Goal: Transaction & Acquisition: Obtain resource

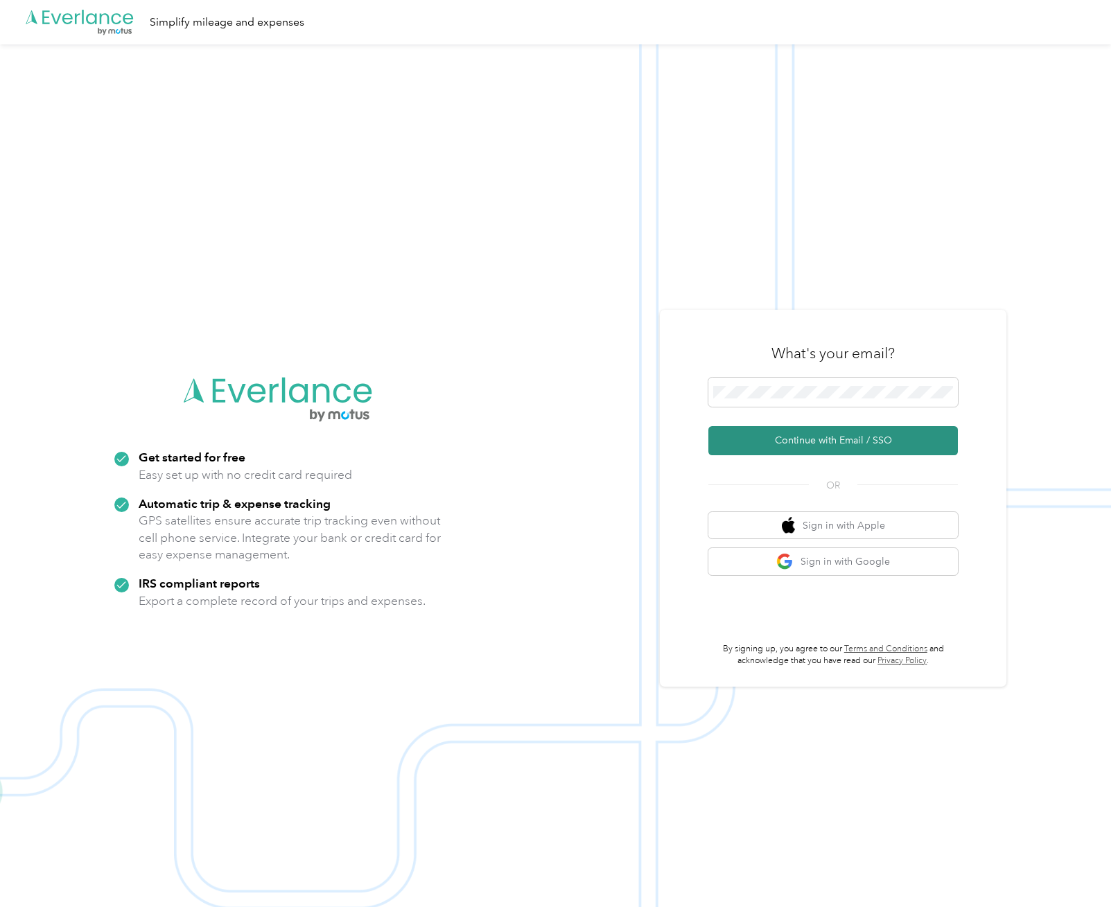
click at [832, 446] on button "Continue with Email / SSO" at bounding box center [832, 440] width 249 height 29
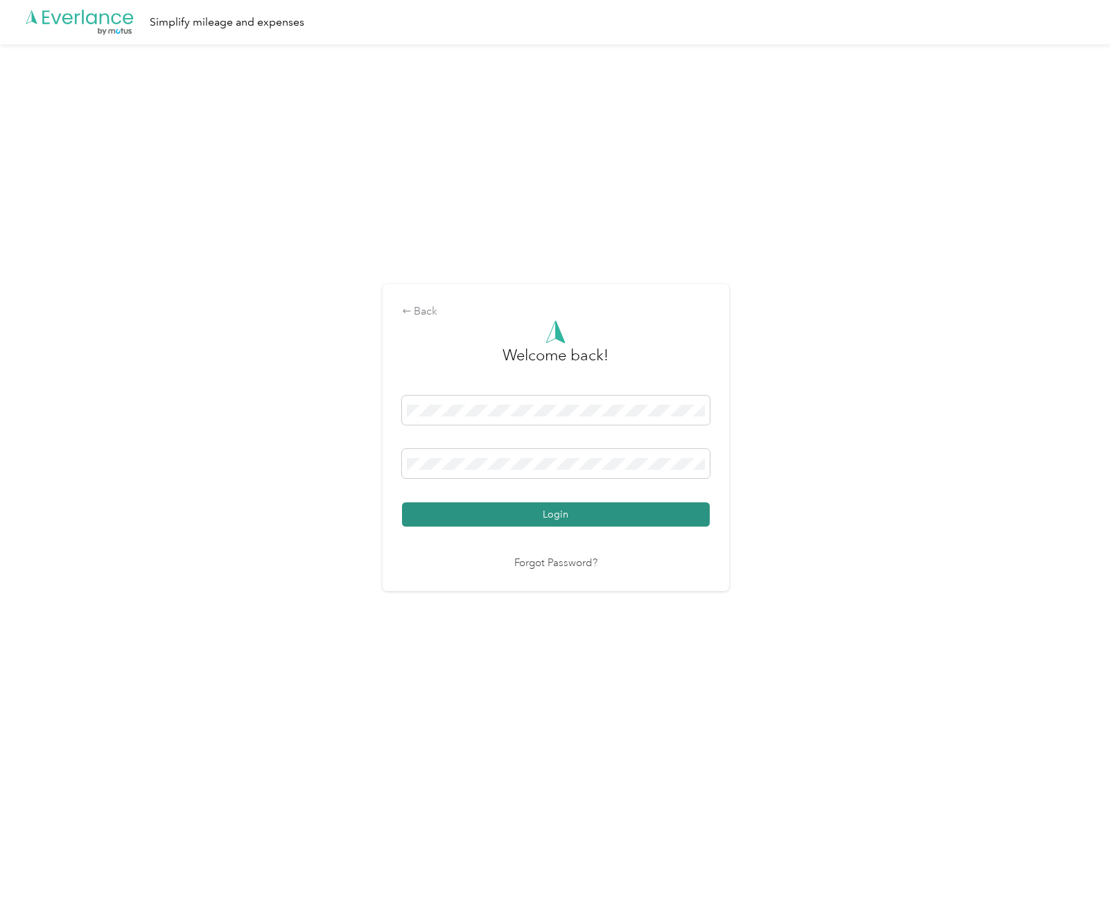
click at [559, 518] on button "Login" at bounding box center [556, 514] width 308 height 24
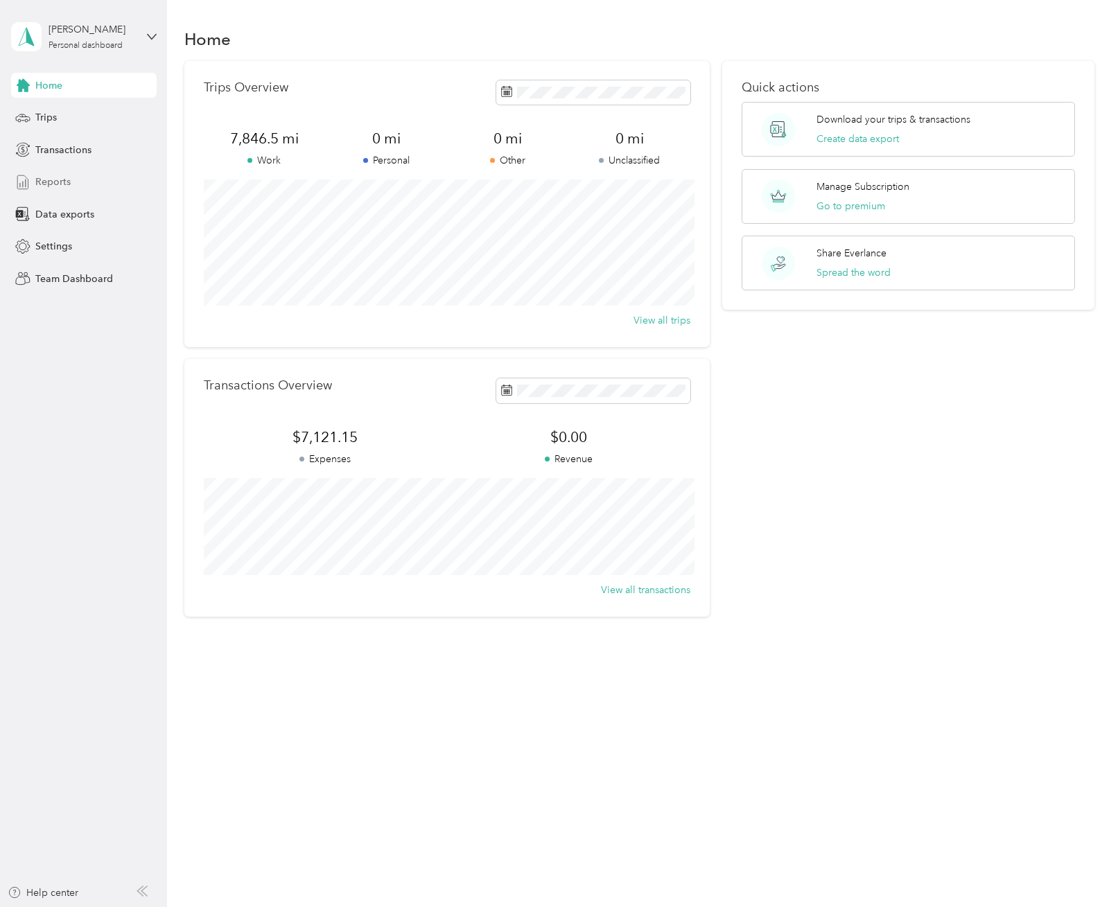
click at [67, 179] on span "Reports" at bounding box center [52, 182] width 35 height 15
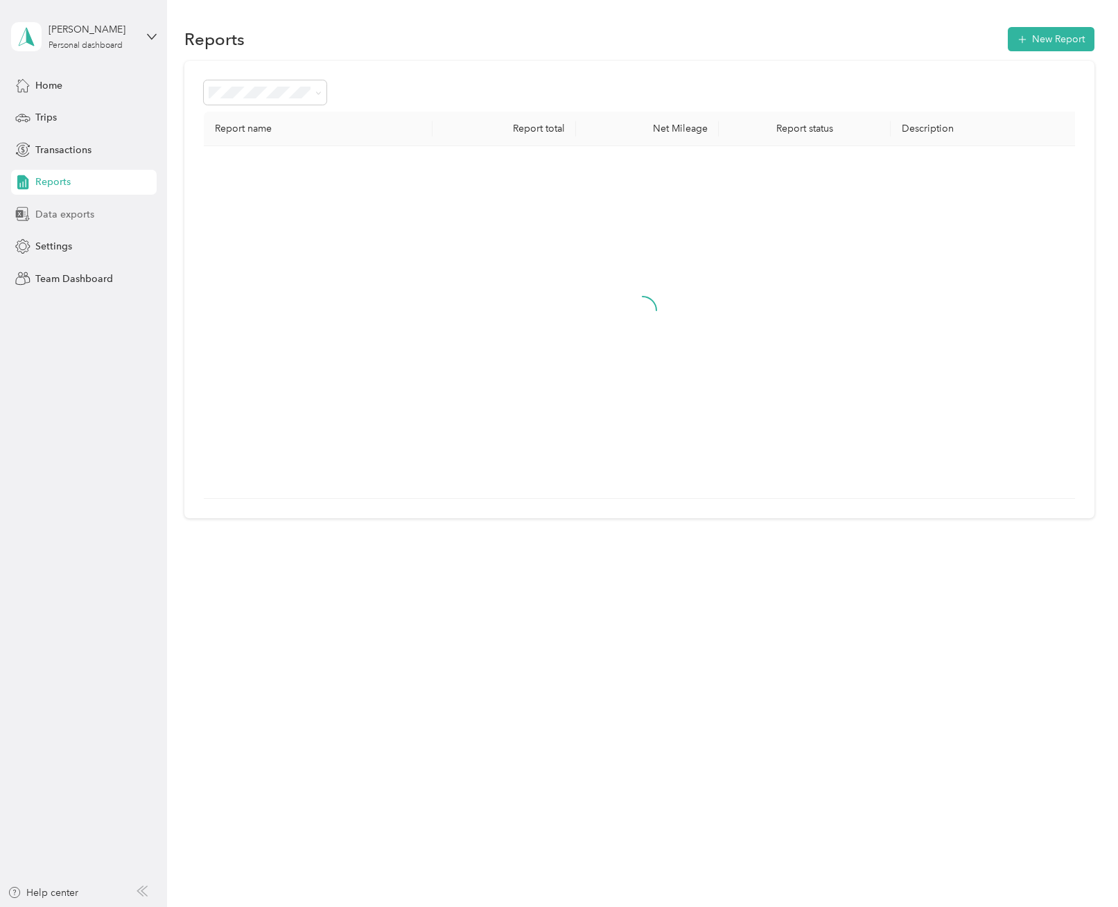
click at [70, 216] on span "Data exports" at bounding box center [64, 214] width 59 height 15
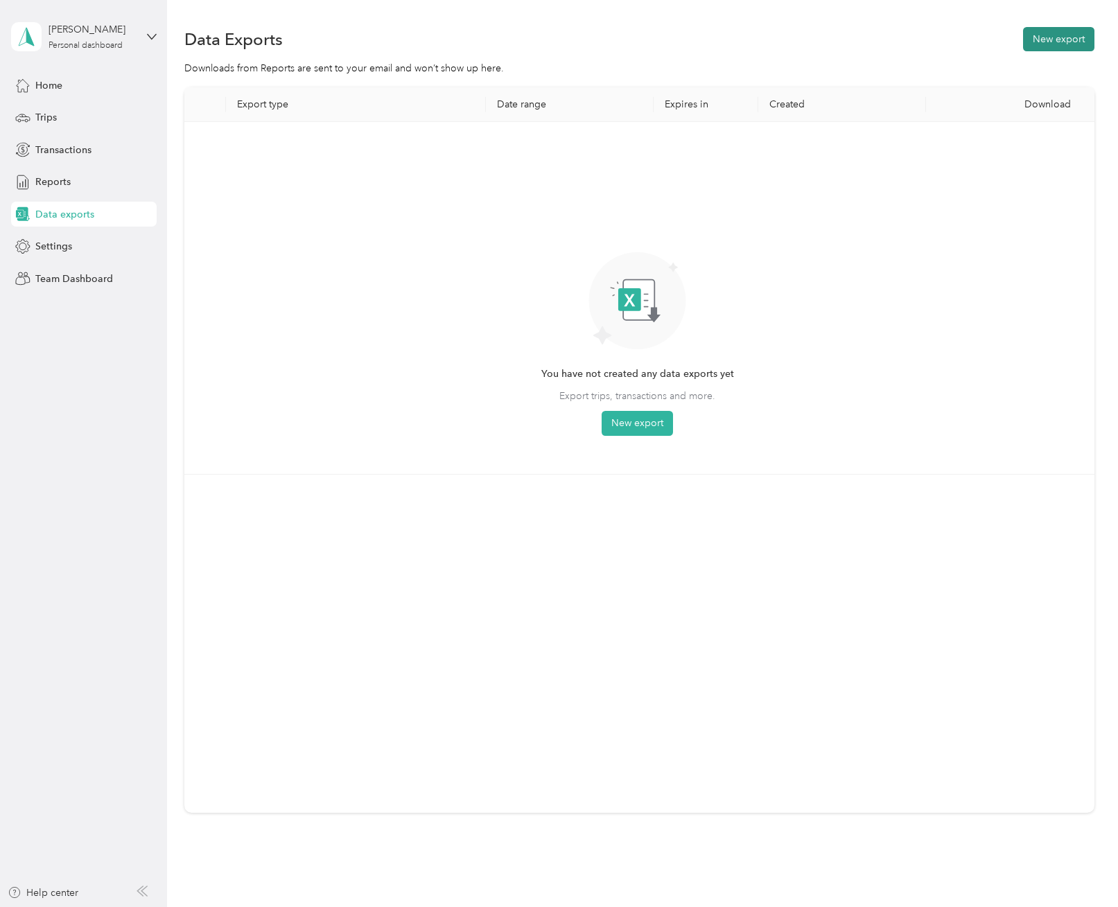
click at [1086, 48] on button "New export" at bounding box center [1058, 39] width 71 height 24
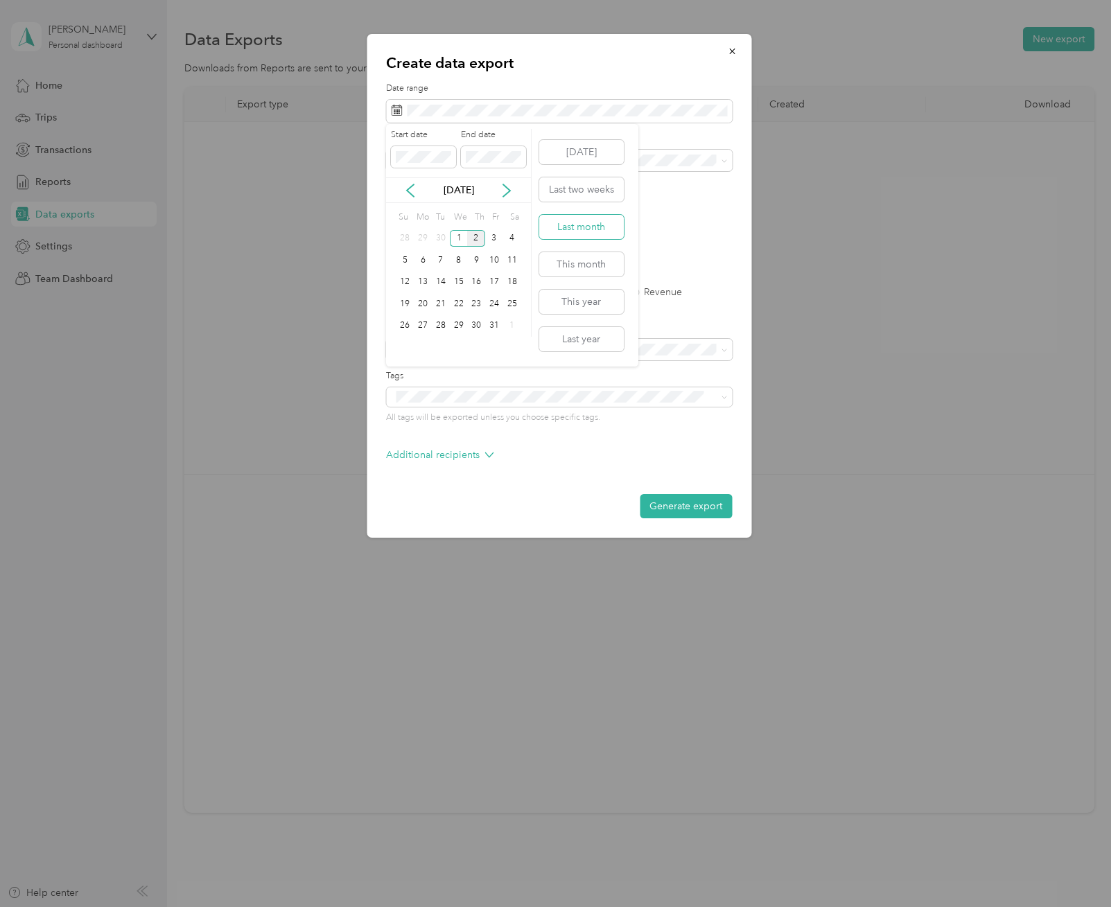
click at [598, 227] on button "Last month" at bounding box center [581, 227] width 85 height 24
click at [492, 240] on label "PDF" at bounding box center [502, 242] width 33 height 10
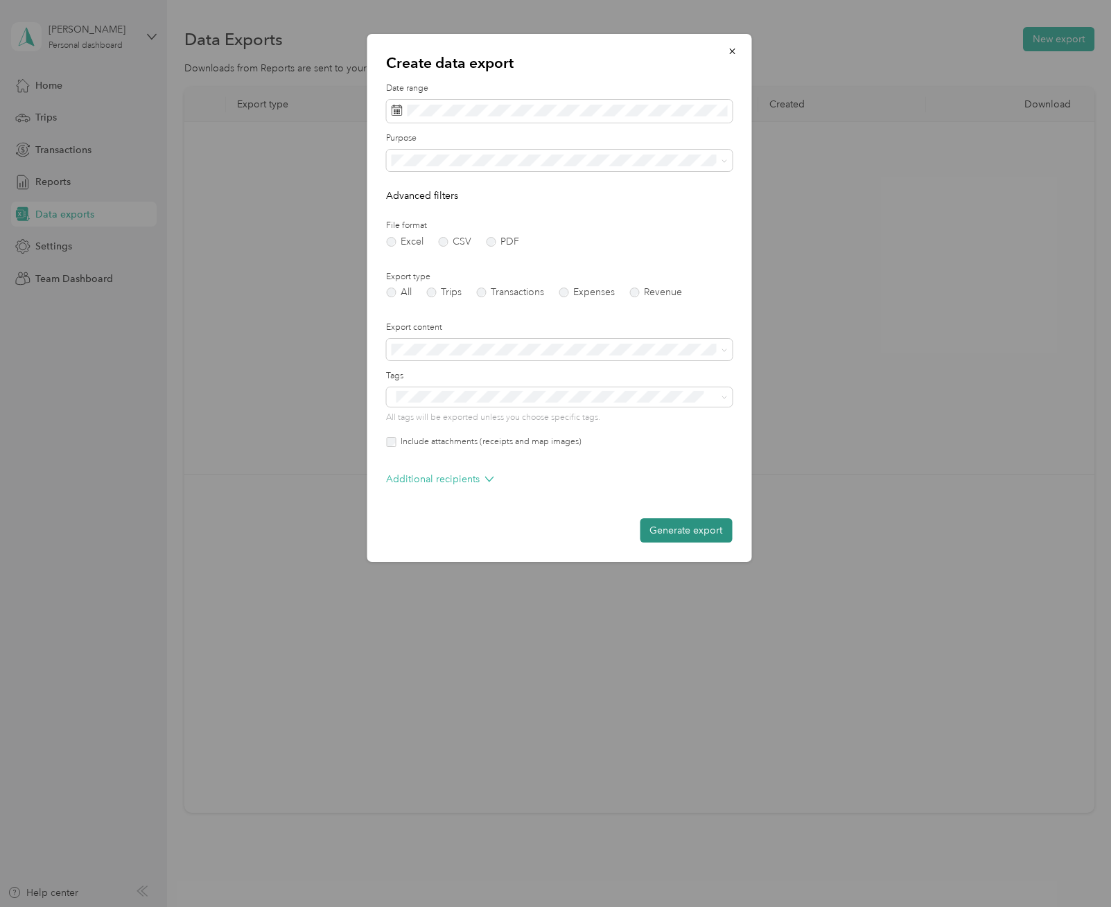
click at [680, 529] on button "Generate export" at bounding box center [685, 530] width 92 height 24
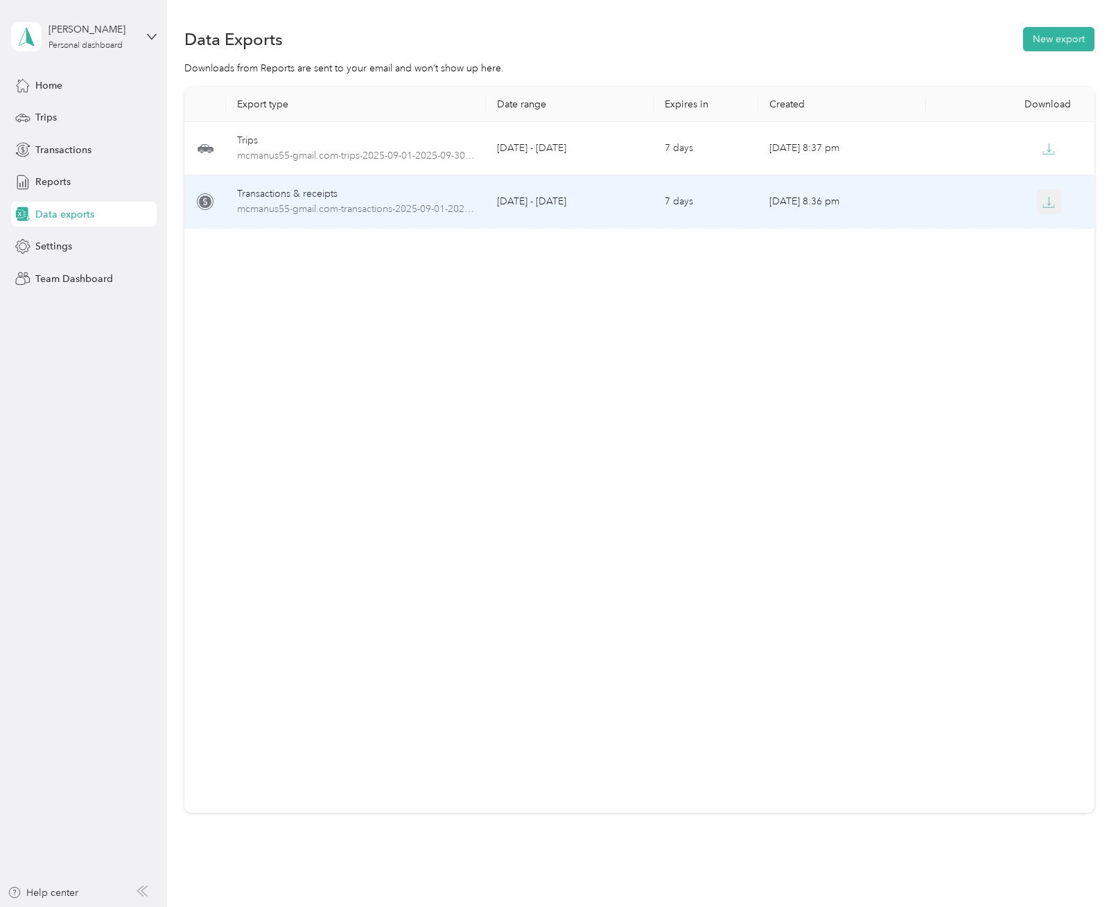
click at [1047, 205] on icon "button" at bounding box center [1048, 202] width 12 height 12
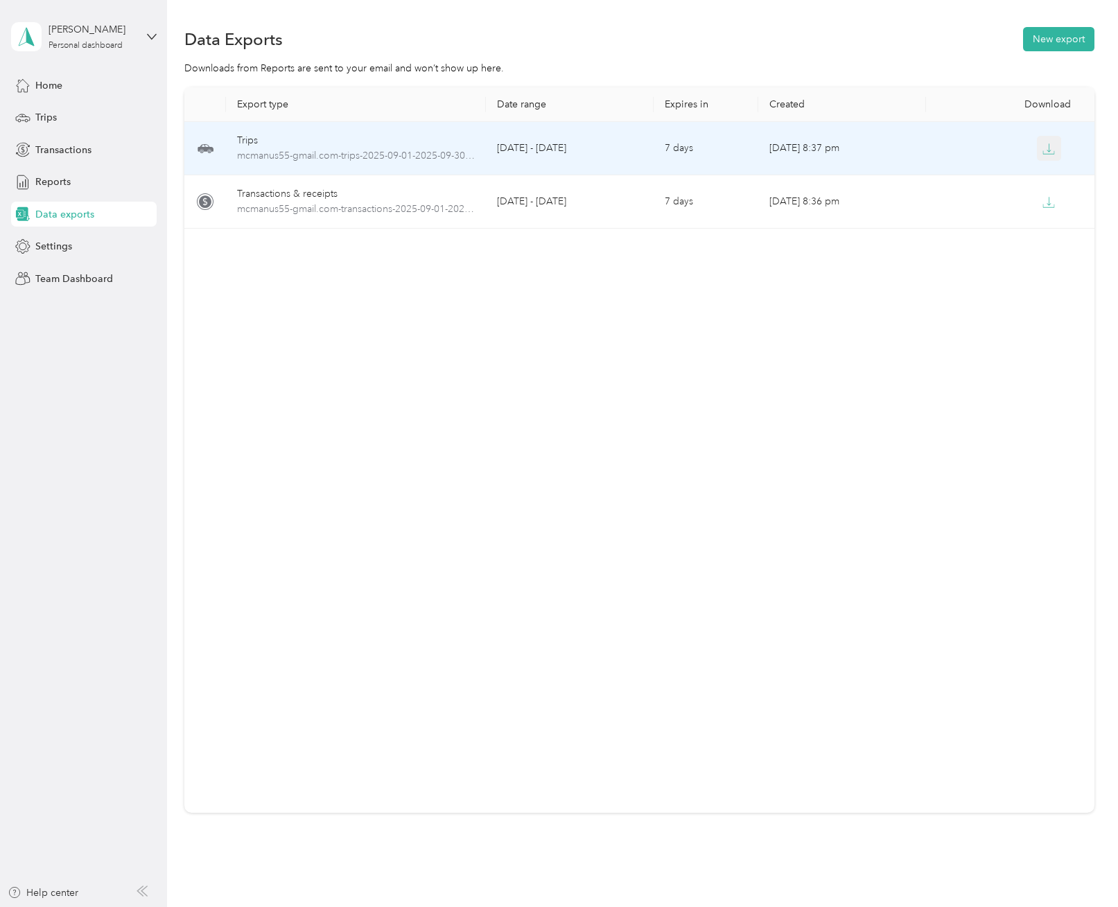
click at [1043, 143] on icon "button" at bounding box center [1048, 149] width 12 height 12
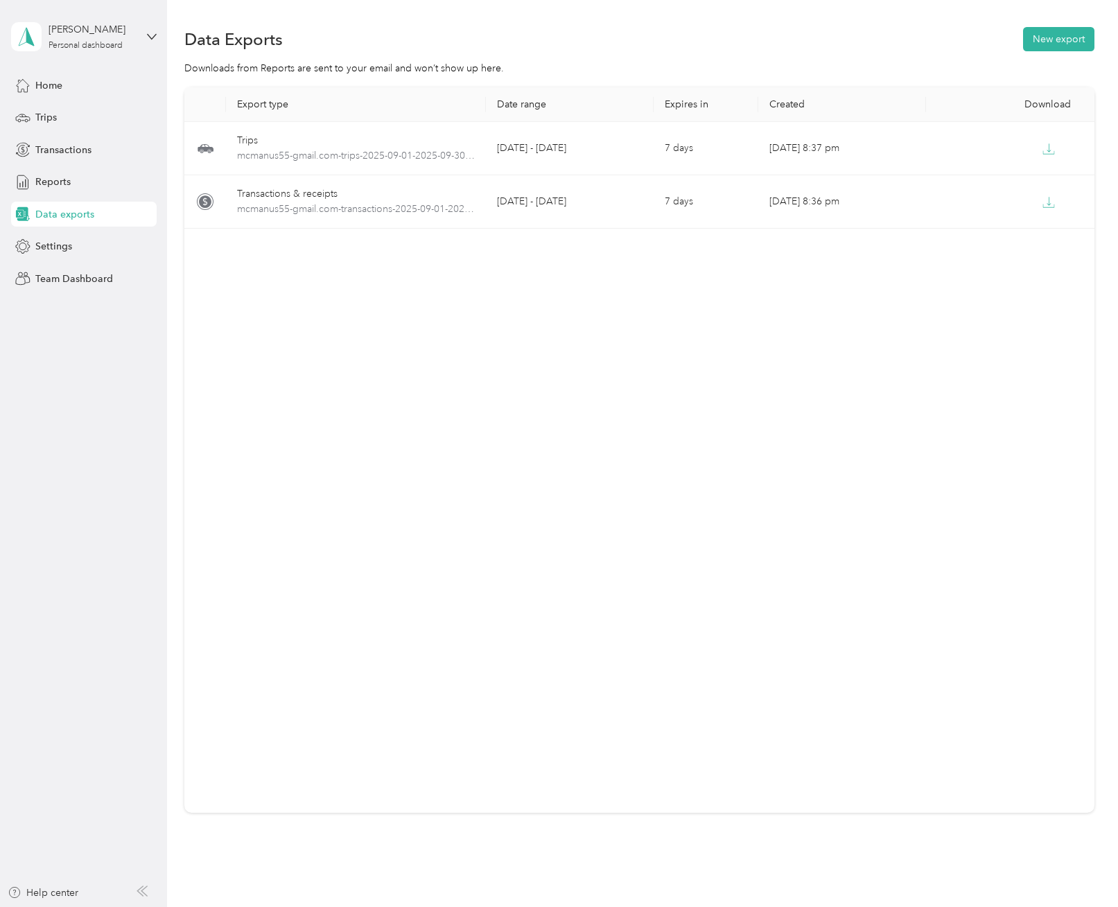
click at [575, 426] on div "Export type Date range Expires in Created Download Trips mcmanus55-gmail.com-tr…" at bounding box center [639, 449] width 910 height 725
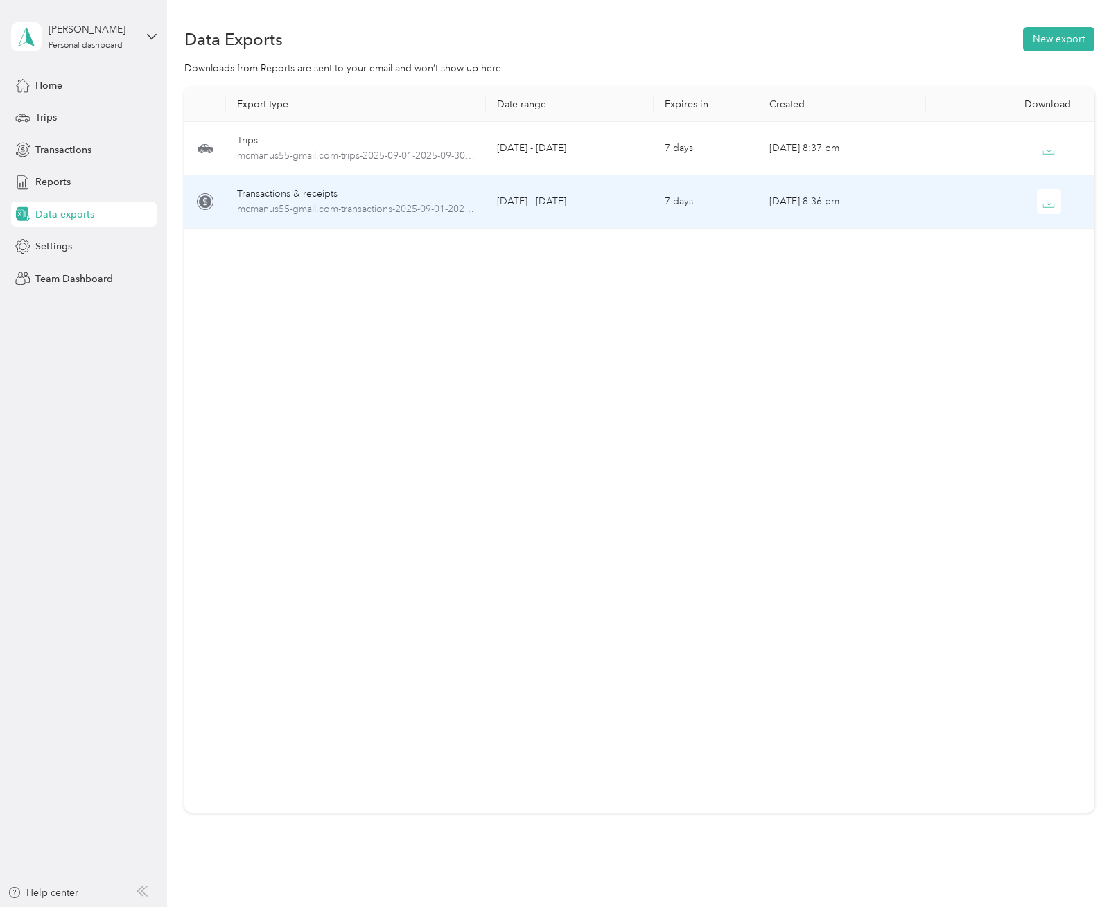
click at [238, 188] on div "Transactions & receipts" at bounding box center [356, 193] width 238 height 15
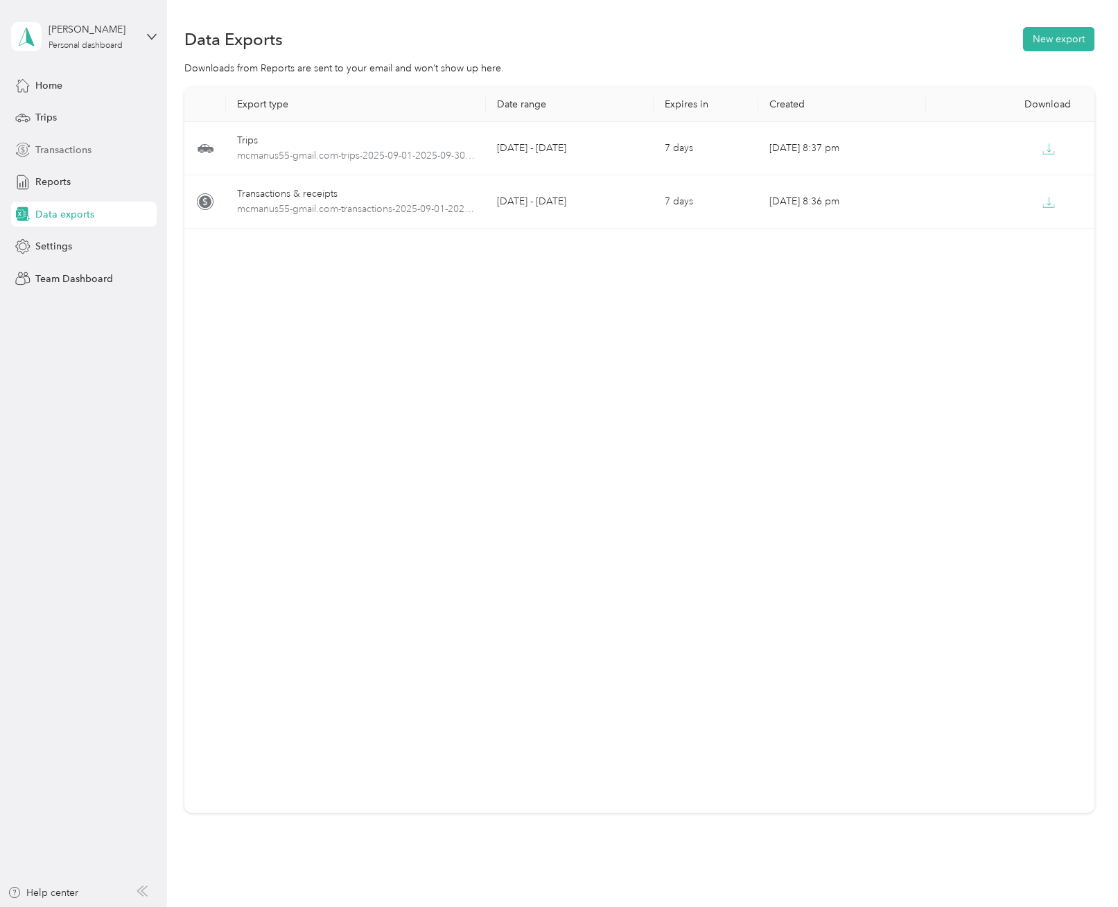
click at [57, 152] on span "Transactions" at bounding box center [63, 150] width 56 height 15
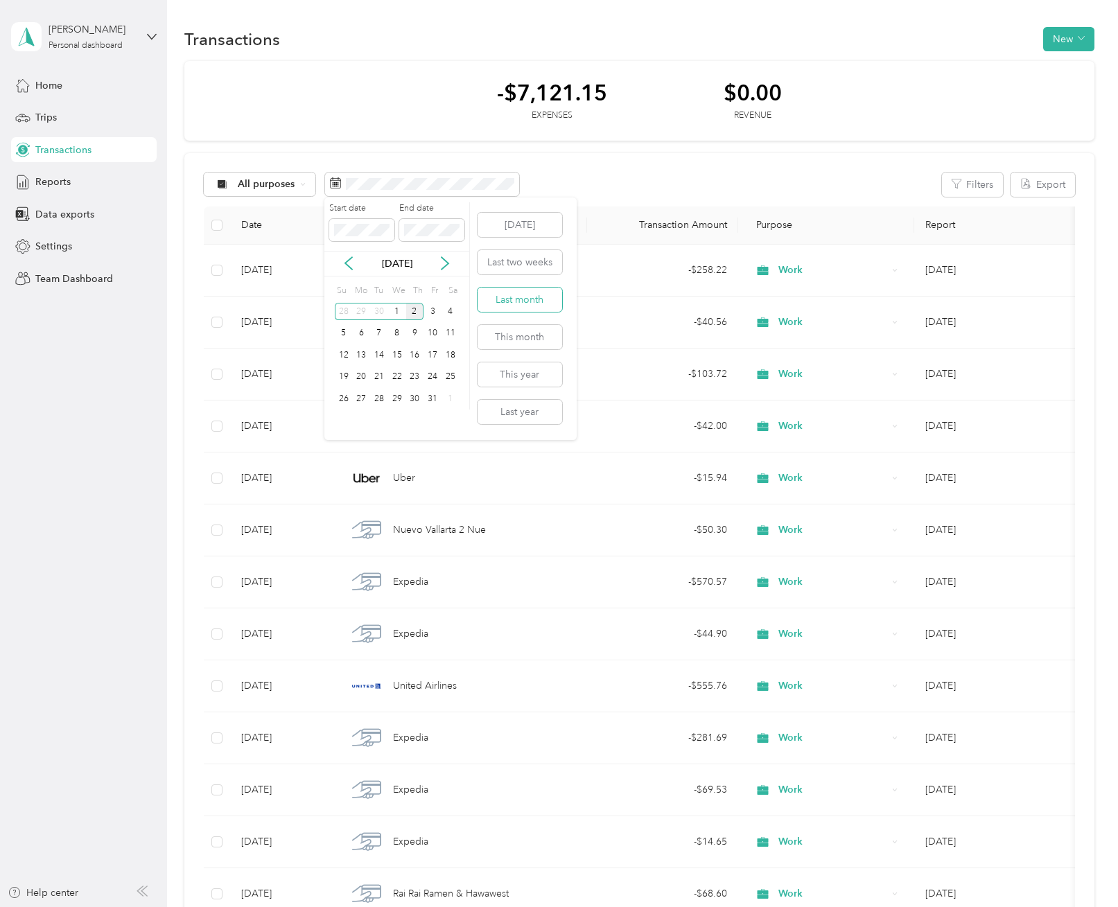
click at [503, 306] on button "Last month" at bounding box center [519, 300] width 85 height 24
